Goal: Task Accomplishment & Management: Use online tool/utility

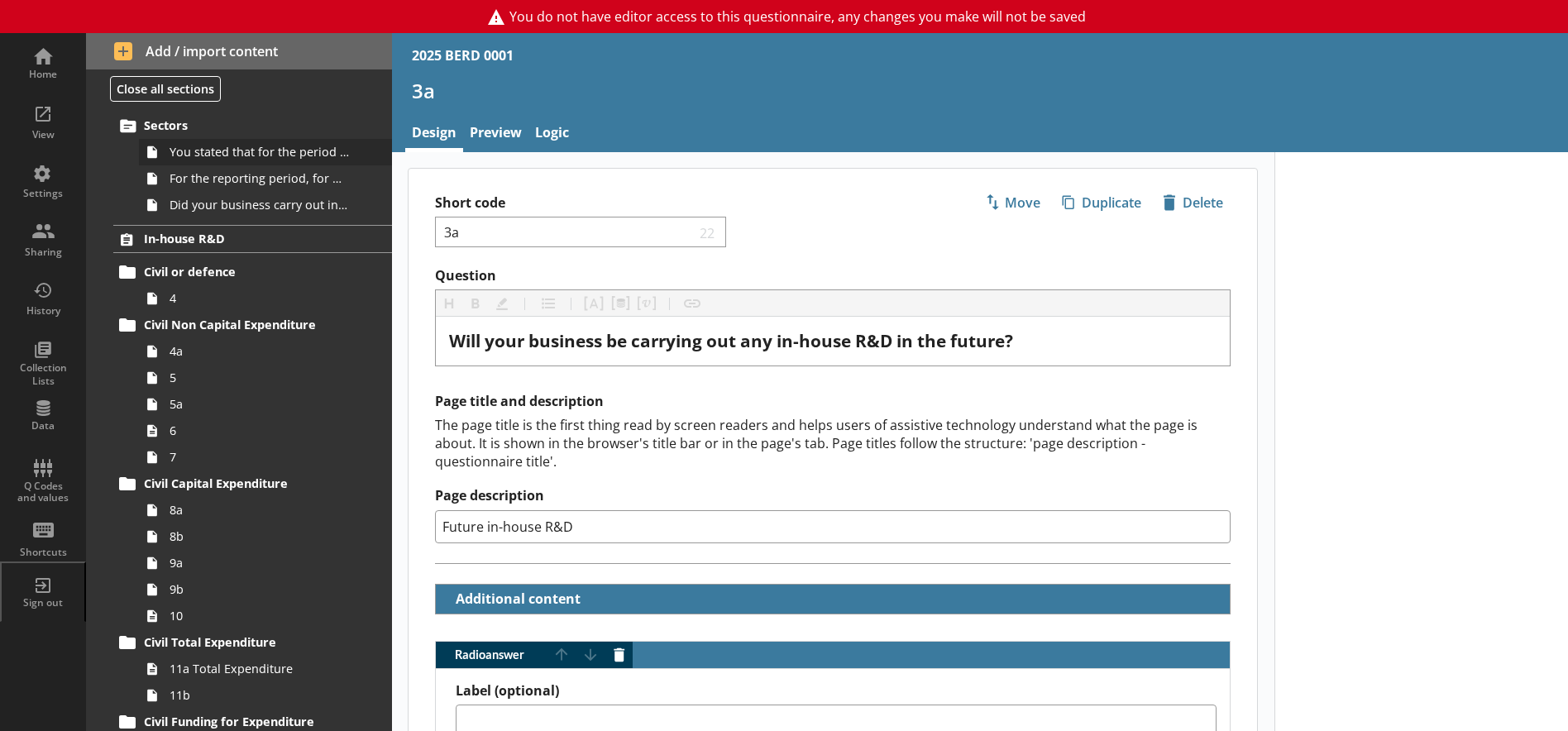
scroll to position [248, 0]
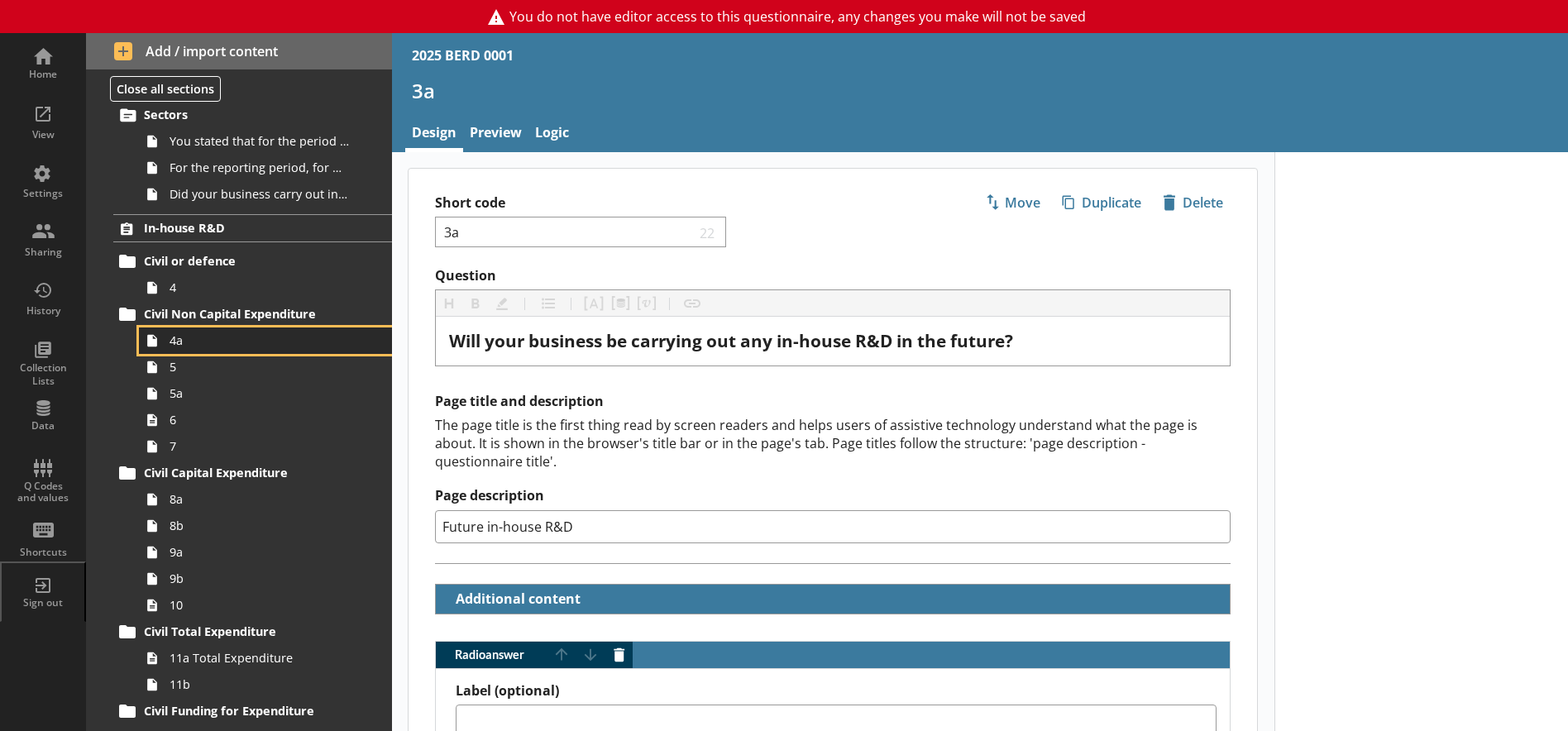
click at [173, 349] on link "4a" at bounding box center [265, 341] width 253 height 27
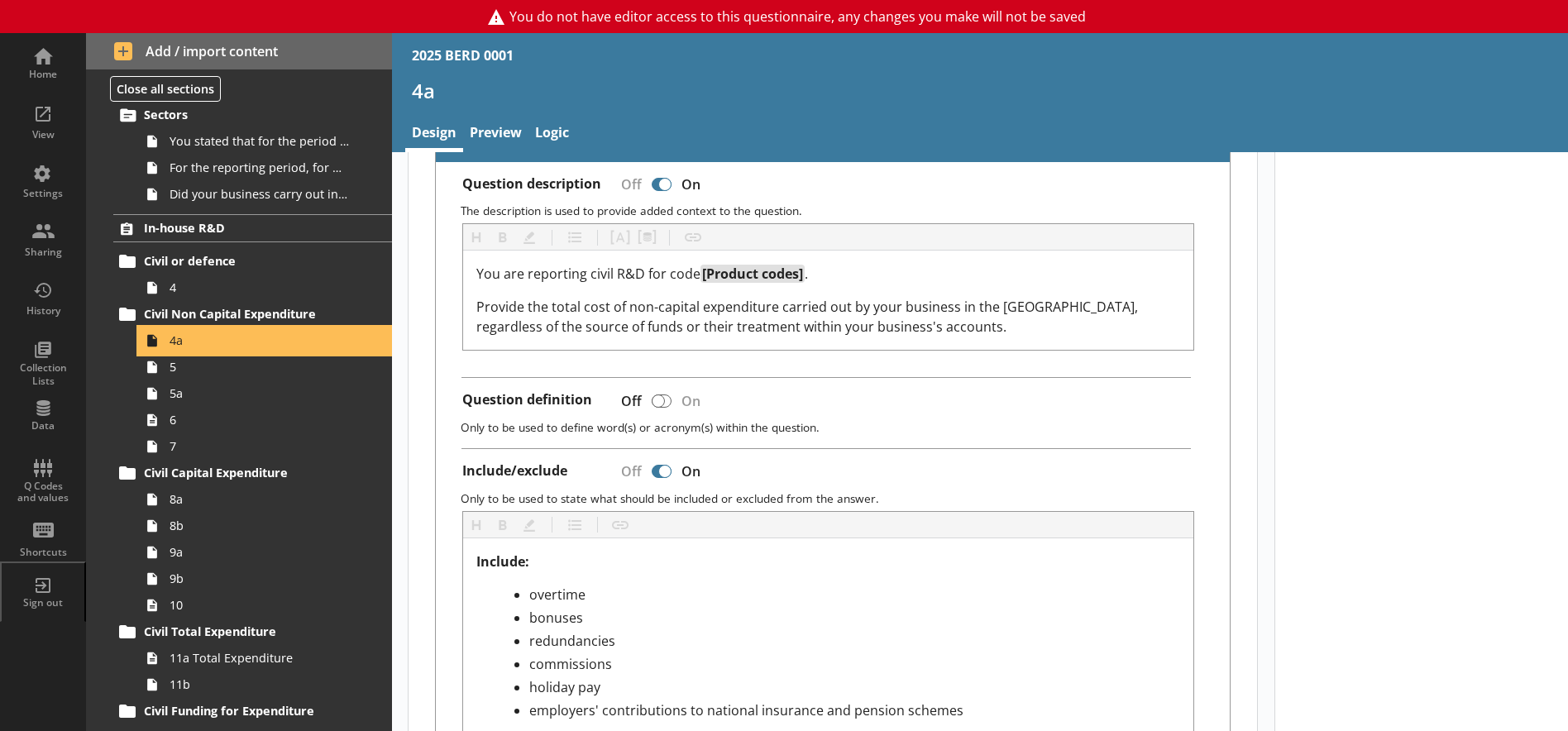
scroll to position [579, 0]
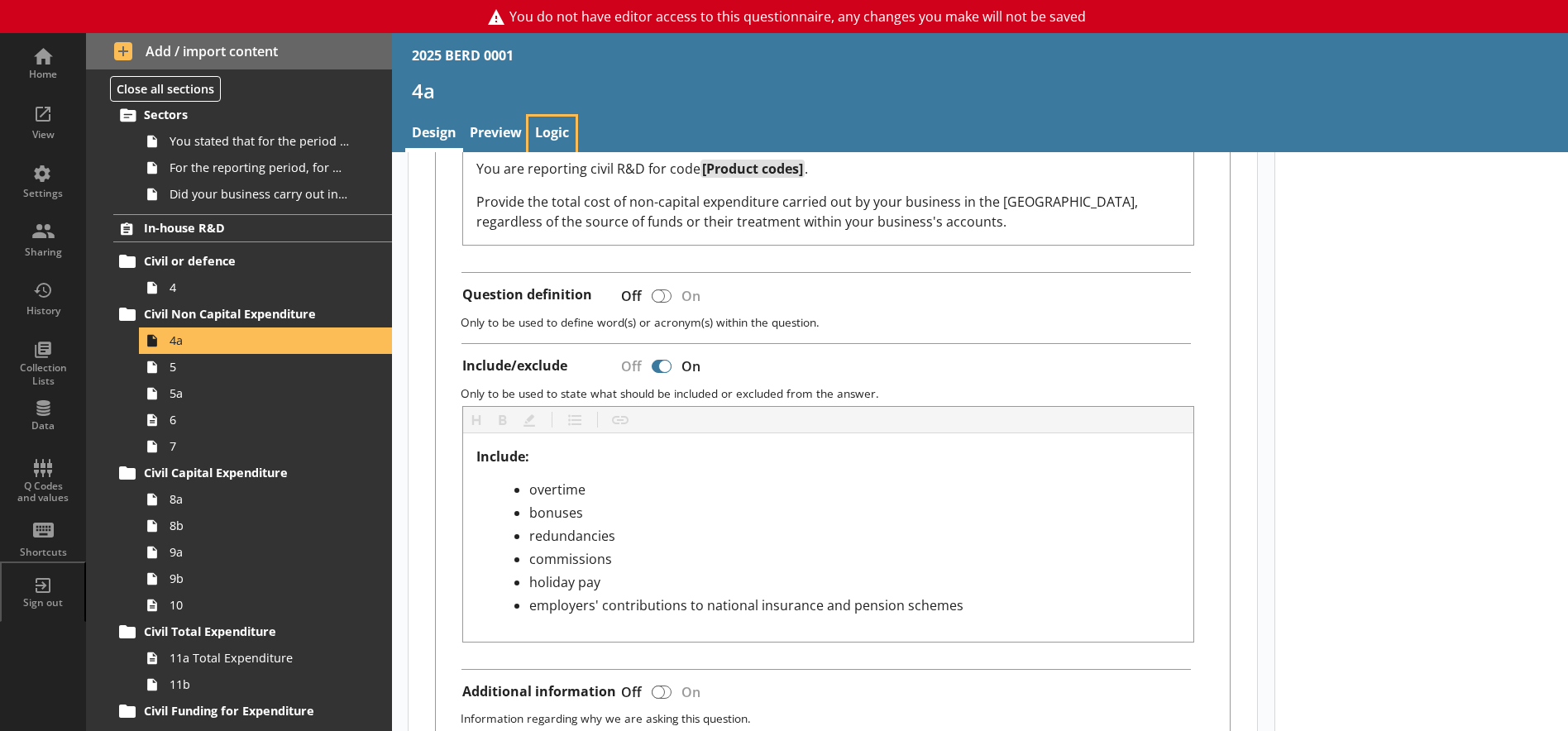
click at [561, 129] on link "Logic" at bounding box center [552, 134] width 47 height 36
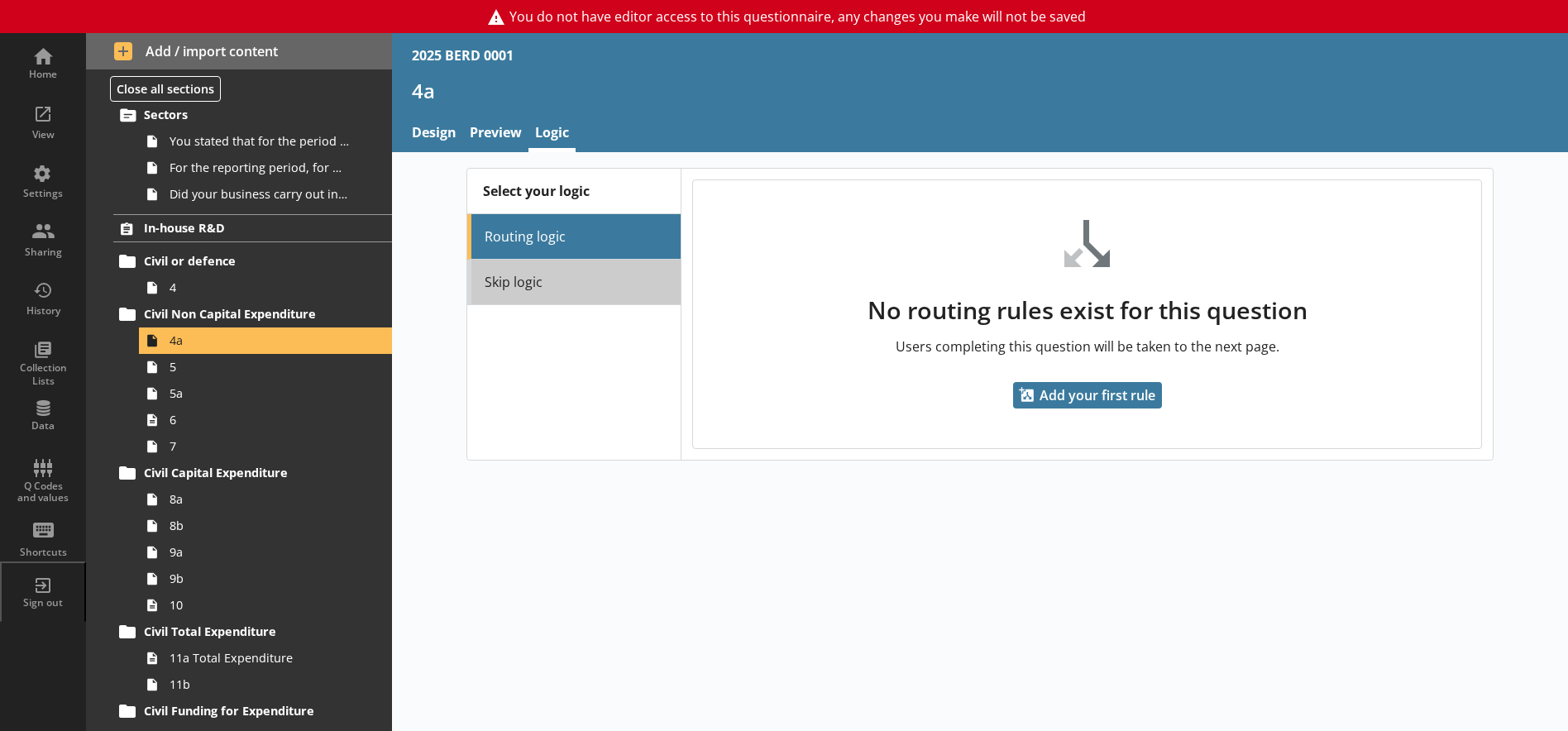
click at [524, 287] on link "Skip logic" at bounding box center [574, 282] width 214 height 45
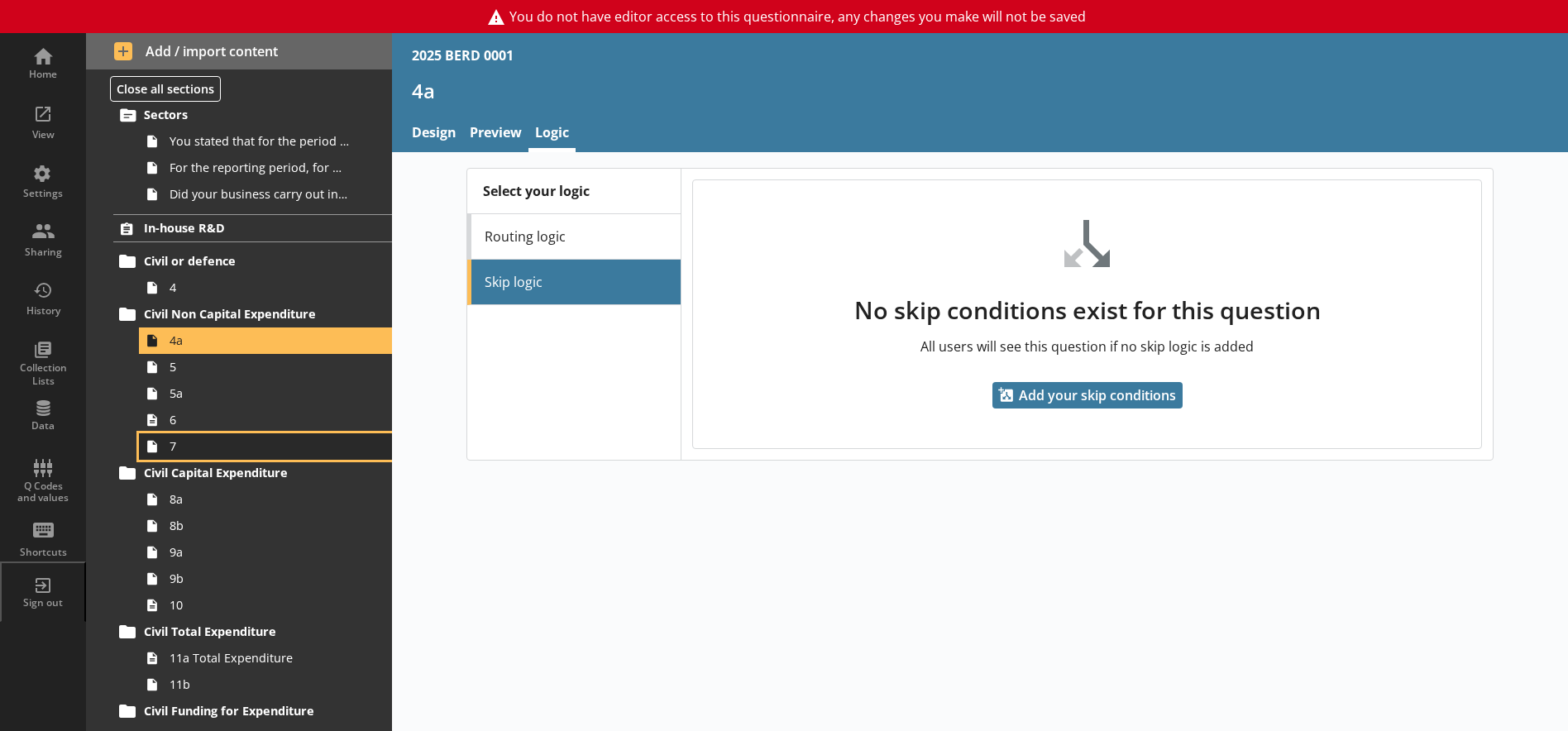
click at [179, 457] on link "7" at bounding box center [265, 447] width 253 height 27
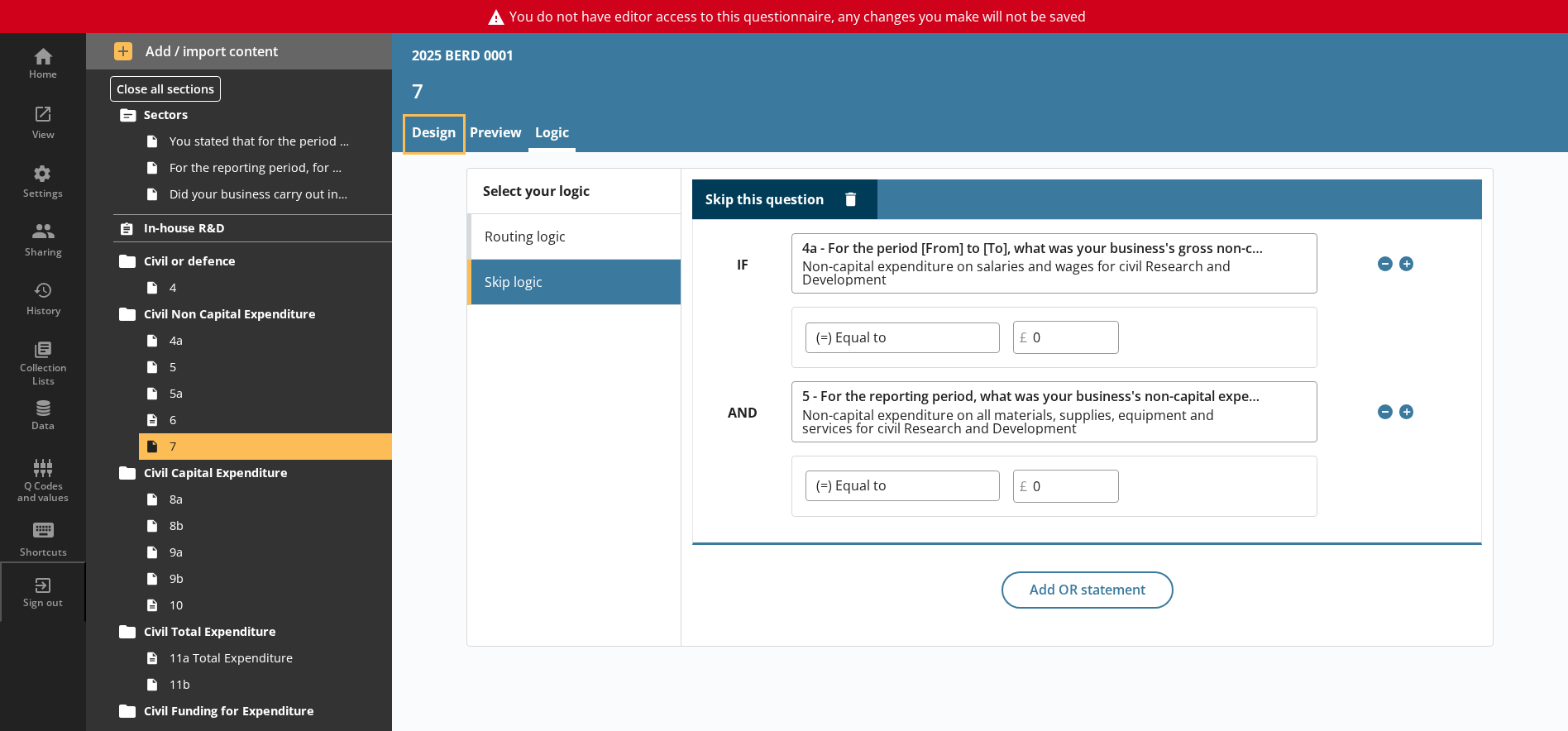
click at [428, 126] on link "Design" at bounding box center [434, 134] width 58 height 36
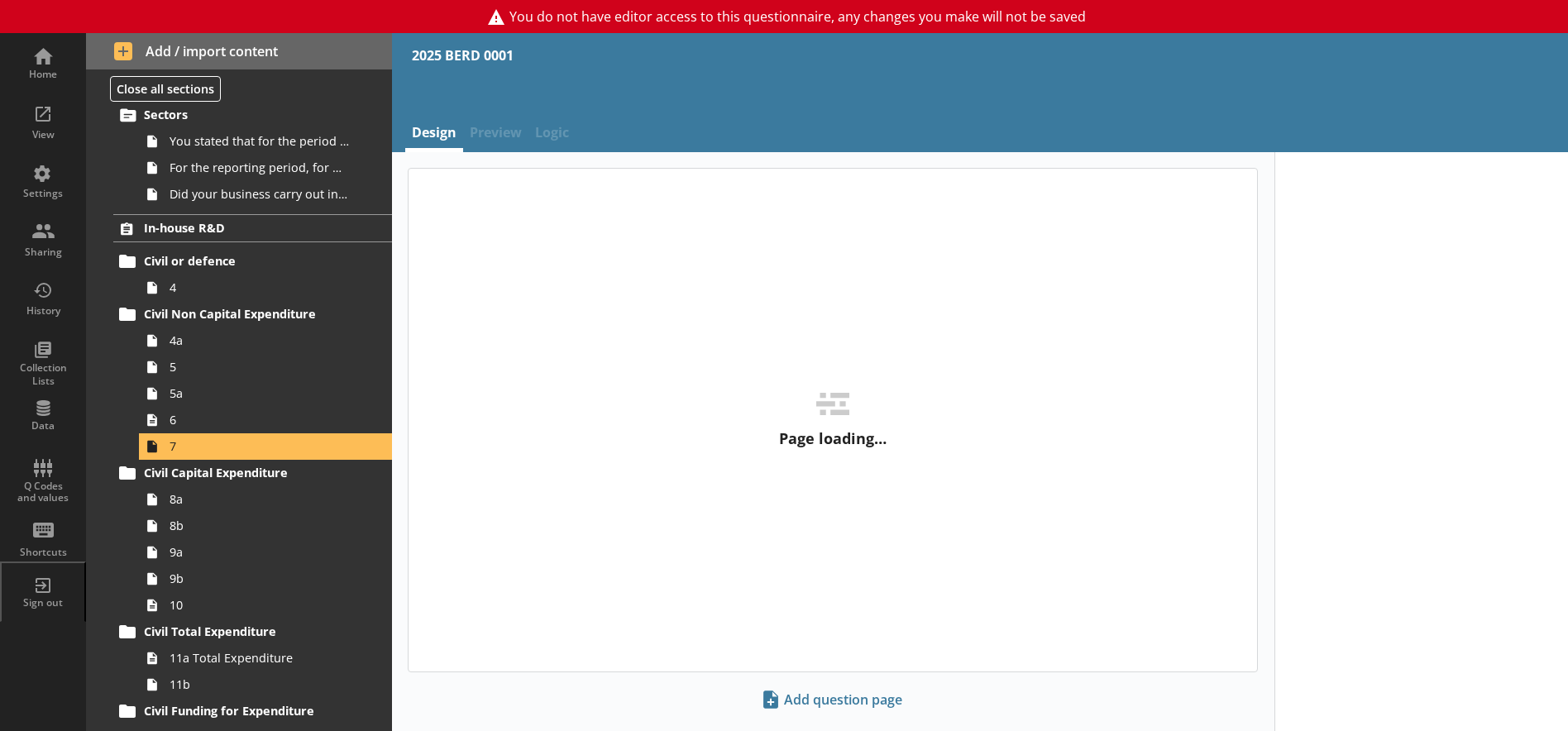
type textarea "x"
